Goal: Task Accomplishment & Management: Use online tool/utility

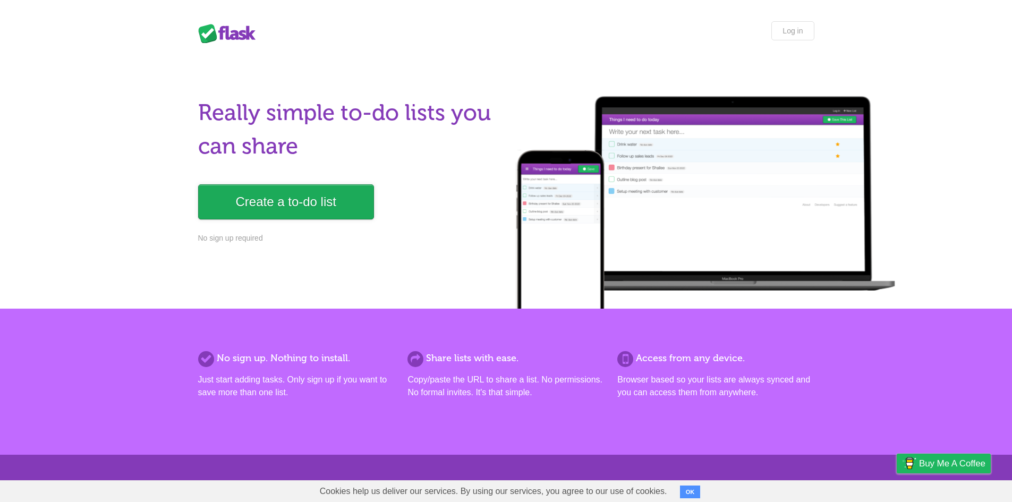
click at [331, 210] on link "Create a to-do list" at bounding box center [286, 201] width 176 height 35
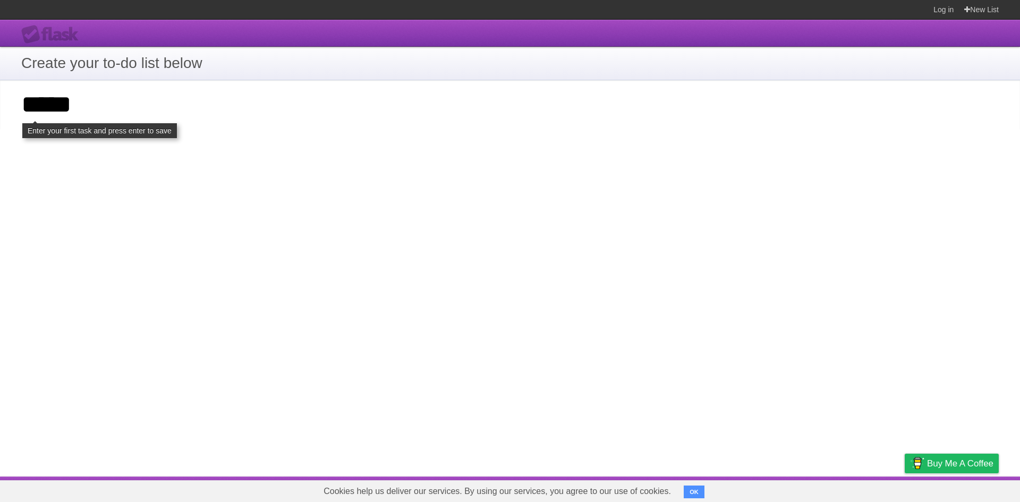
type input "*****"
click input "**********" at bounding box center [0, 0] width 0 height 0
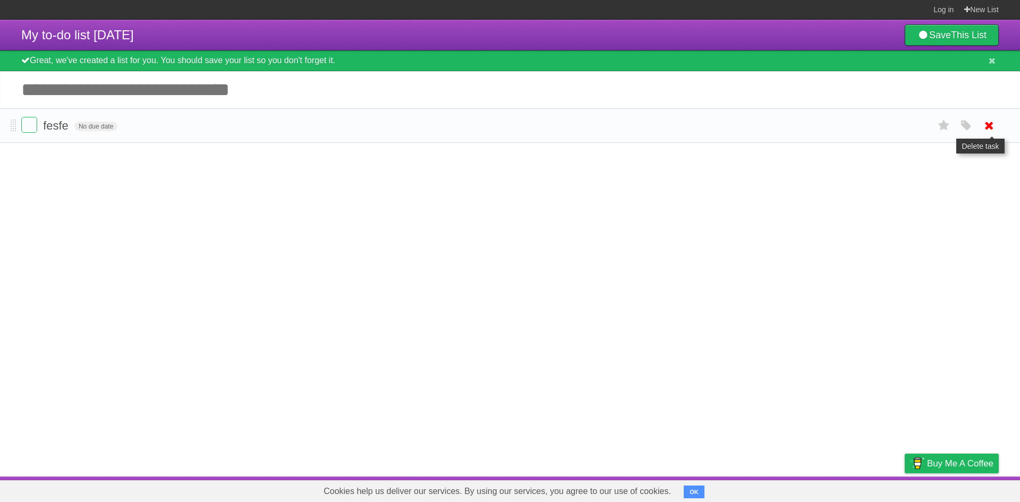
click at [991, 126] on icon at bounding box center [989, 126] width 15 height 18
